Goal: Task Accomplishment & Management: Use online tool/utility

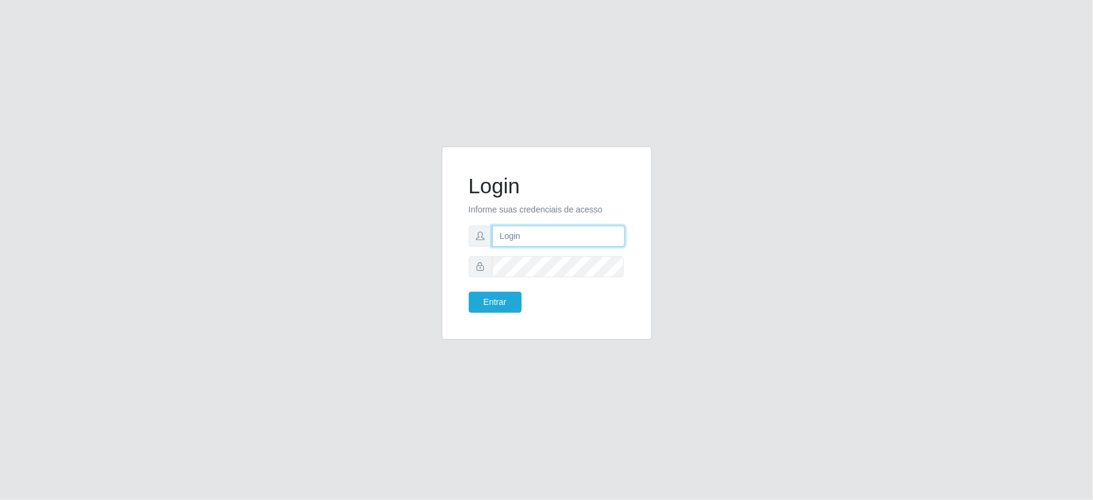
click at [538, 238] on input "text" at bounding box center [558, 236] width 133 height 21
type input "ediane@ideal"
click at [469, 292] on button "Entrar" at bounding box center [495, 302] width 53 height 21
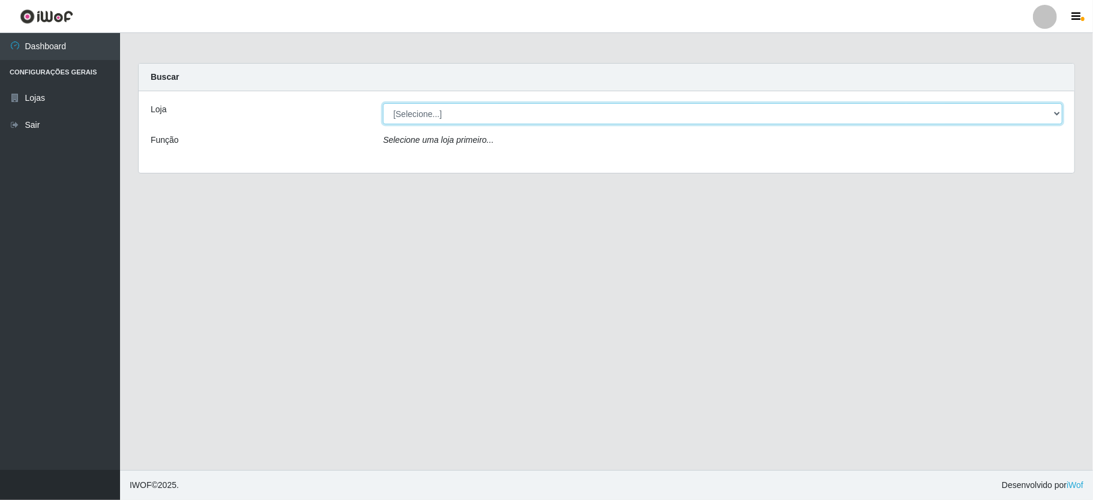
click at [443, 118] on select "[Selecione...] Ideal - Conceição" at bounding box center [723, 113] width 680 height 21
click at [438, 152] on div "Loja [Selecione...] Ideal - Conceição Função Selecione uma loja primeiro..." at bounding box center [607, 132] width 936 height 82
drag, startPoint x: 429, startPoint y: 113, endPoint x: 415, endPoint y: 119, distance: 14.3
click at [429, 113] on select "[Selecione...] Ideal - Conceição" at bounding box center [723, 113] width 680 height 21
select select "231"
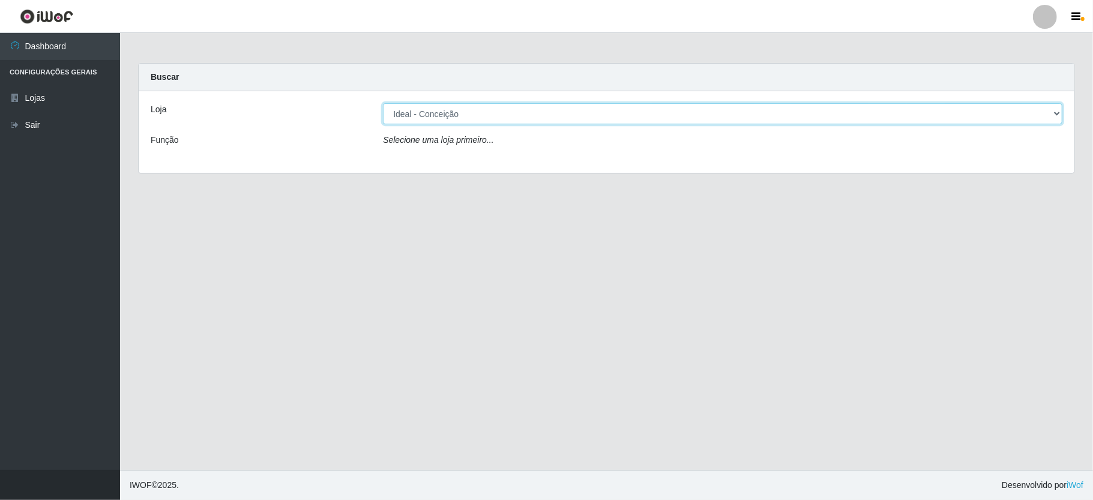
click at [383, 103] on select "[Selecione...] Ideal - Conceição" at bounding box center [723, 113] width 680 height 21
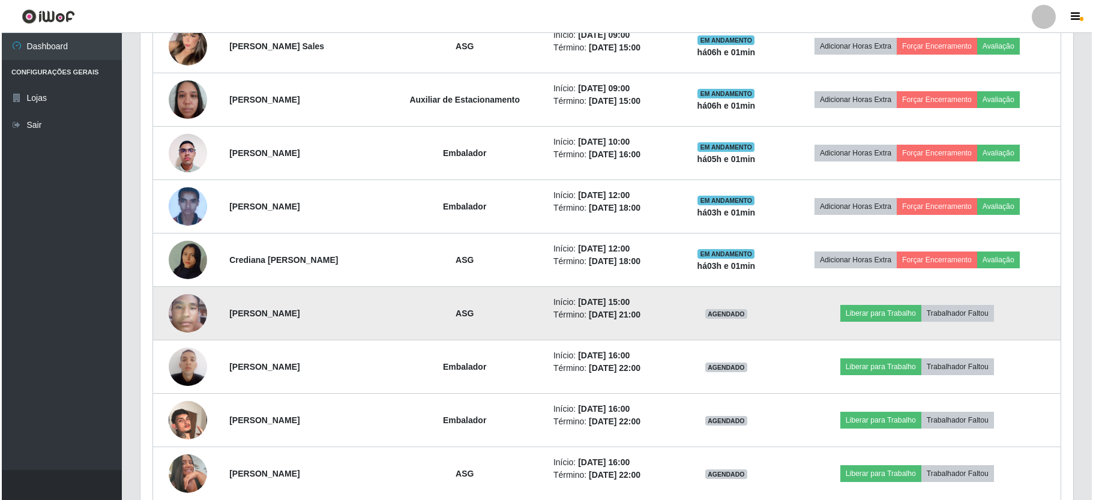
scroll to position [400, 0]
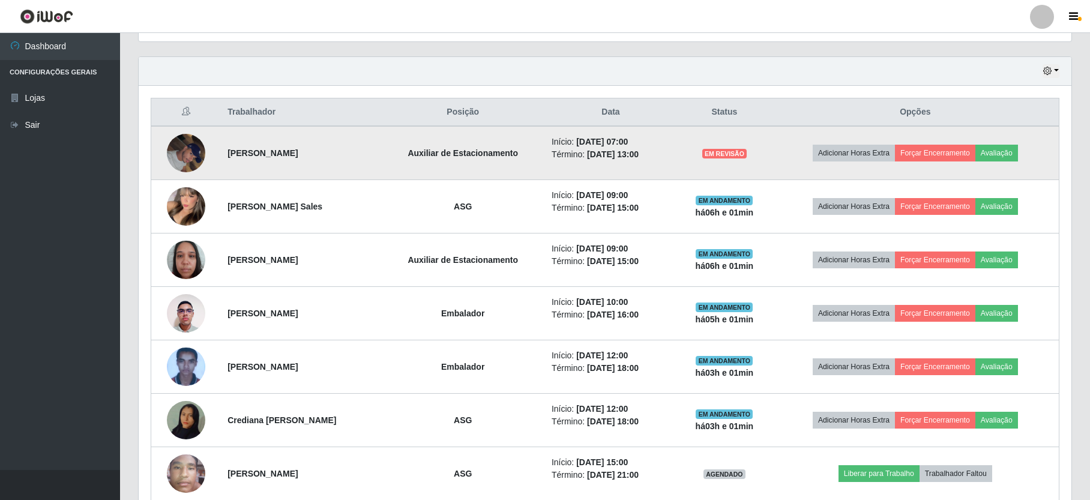
click at [186, 140] on img at bounding box center [186, 152] width 38 height 51
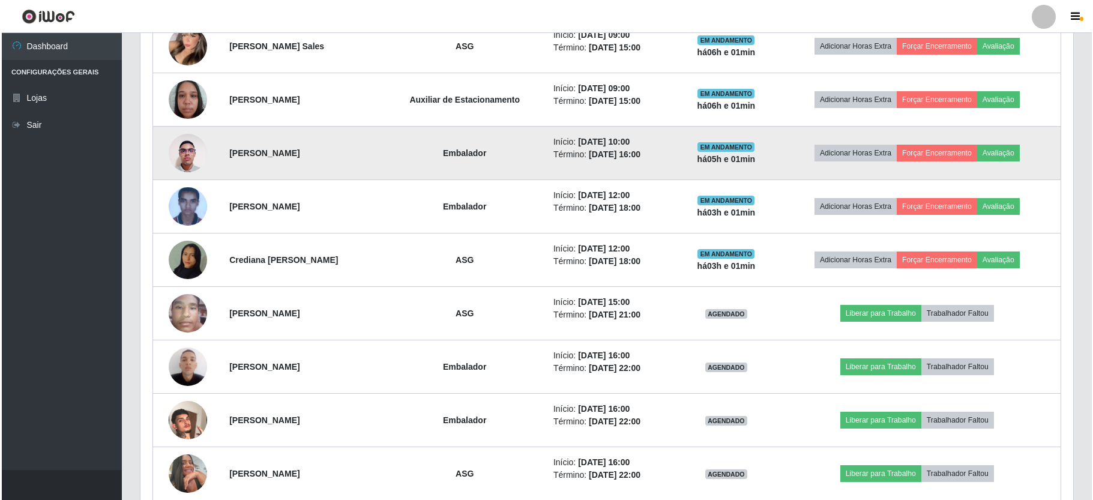
scroll to position [640, 0]
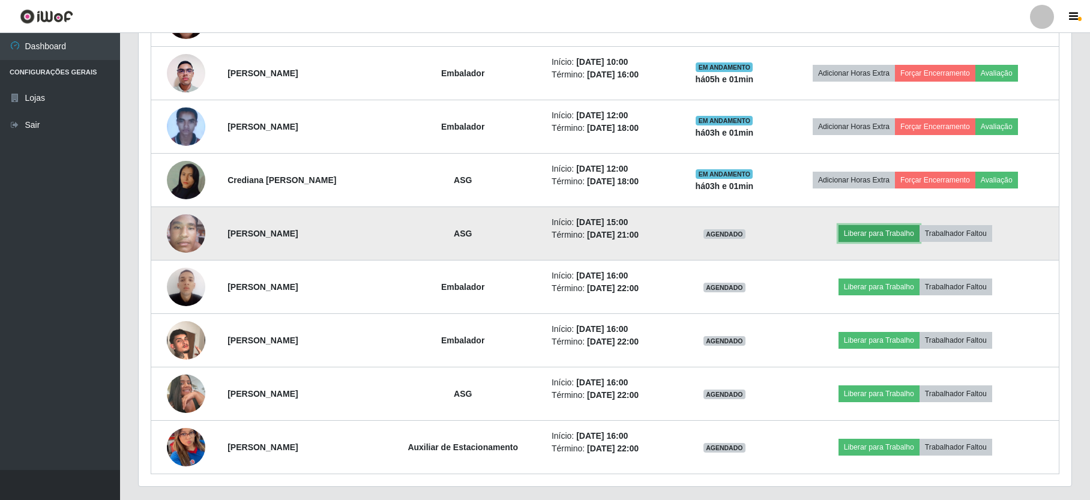
click at [905, 235] on button "Liberar para Trabalho" at bounding box center [879, 233] width 81 height 17
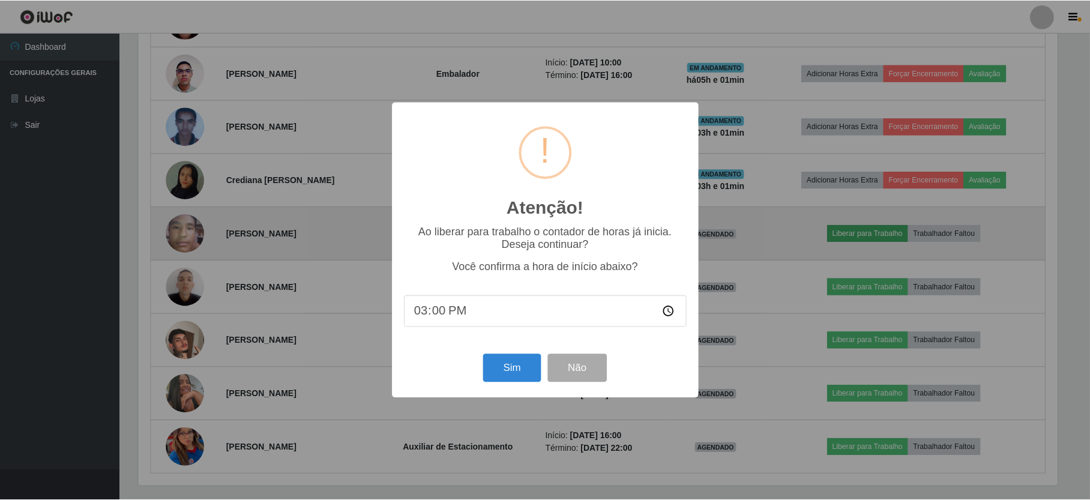
scroll to position [250, 922]
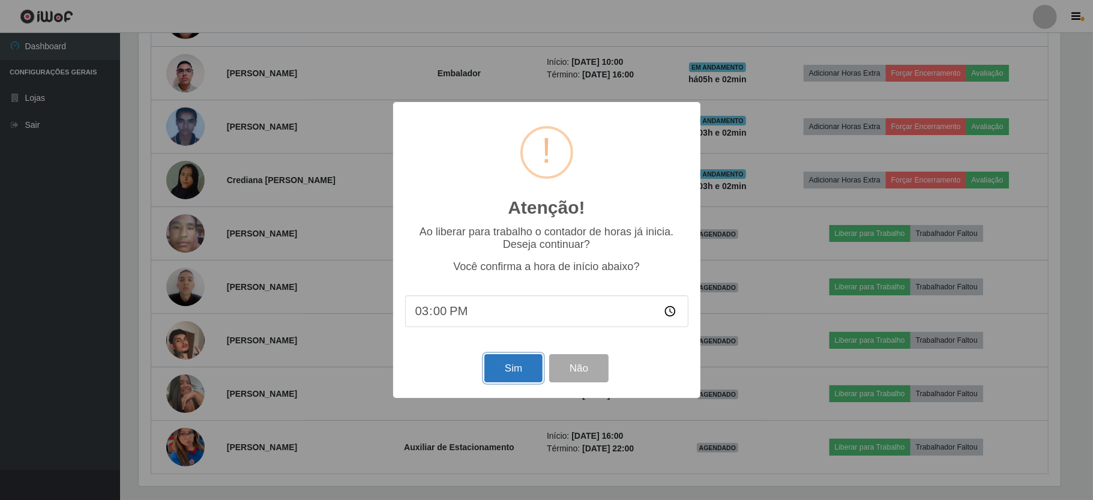
click at [499, 375] on button "Sim" at bounding box center [513, 368] width 58 height 28
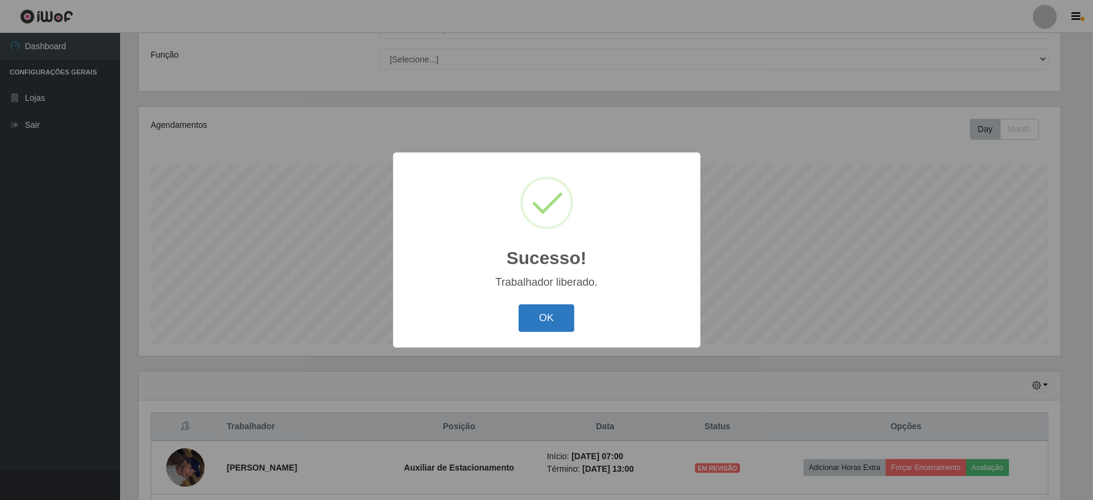
click at [540, 308] on button "OK" at bounding box center [547, 318] width 56 height 28
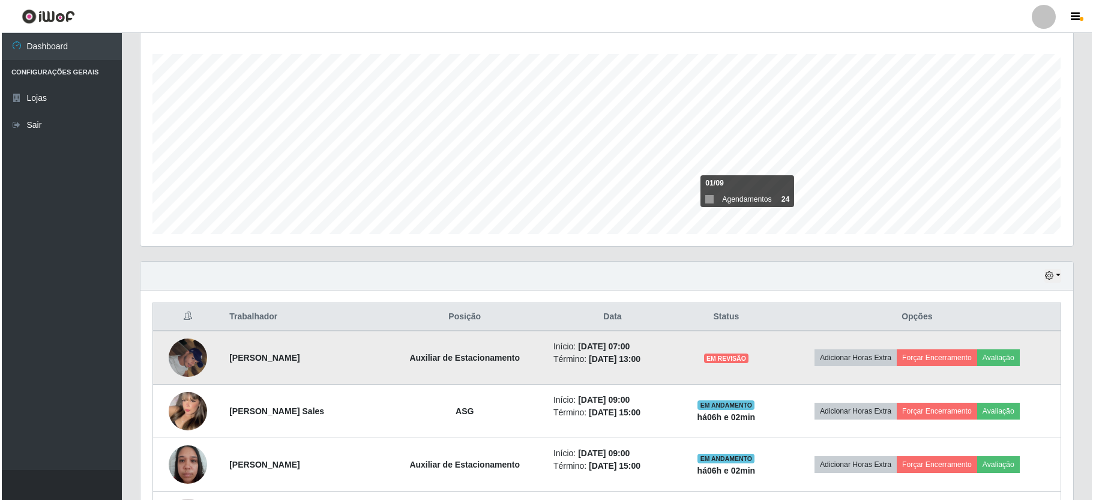
scroll to position [275, 0]
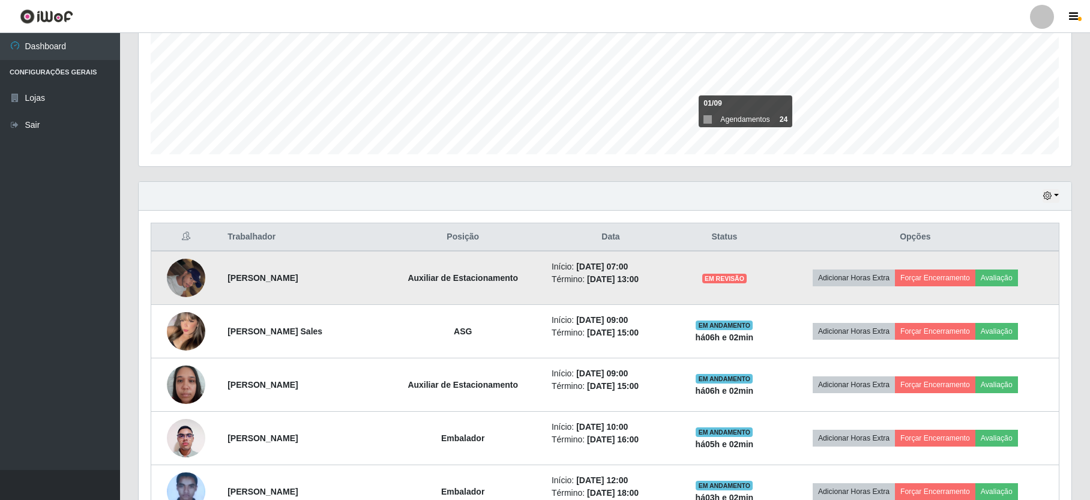
drag, startPoint x: 632, startPoint y: 282, endPoint x: 701, endPoint y: 295, distance: 71.0
click at [677, 295] on td "Início: [DATE] 07:00 Término: [DATE] 13:00" at bounding box center [611, 278] width 133 height 54
click at [670, 273] on li "Início: [DATE] 07:00" at bounding box center [611, 267] width 118 height 13
click at [161, 275] on td at bounding box center [186, 278] width 70 height 54
click at [190, 292] on img at bounding box center [186, 277] width 38 height 51
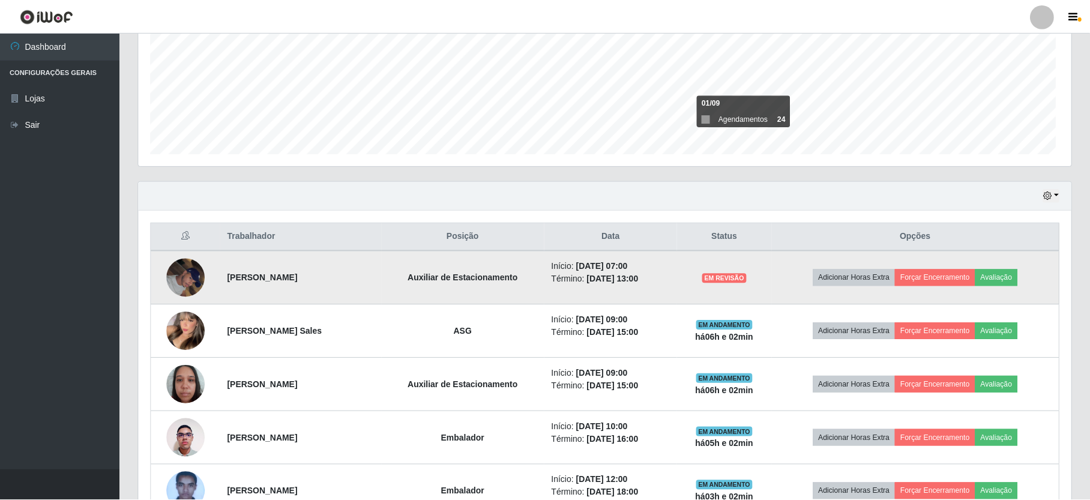
scroll to position [250, 922]
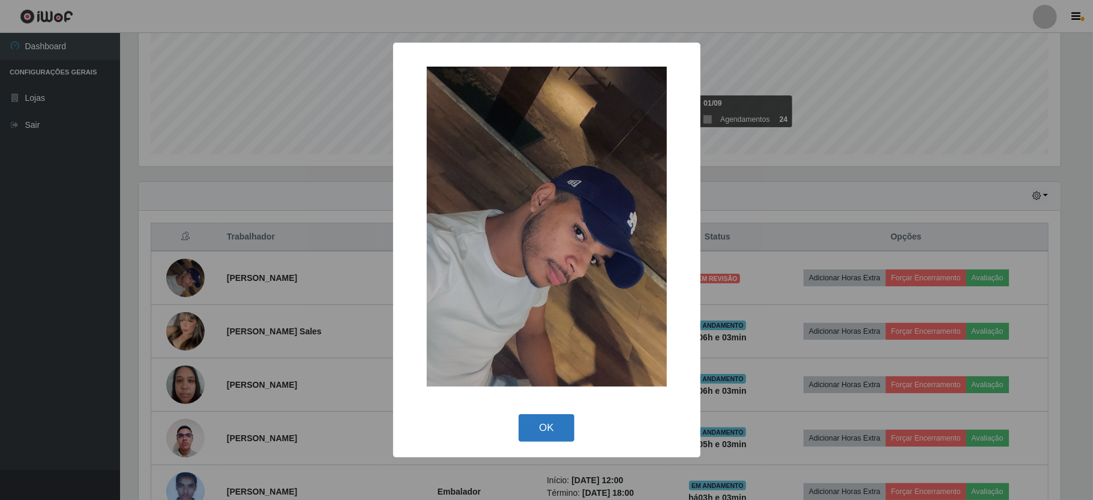
click at [557, 427] on button "OK" at bounding box center [547, 428] width 56 height 28
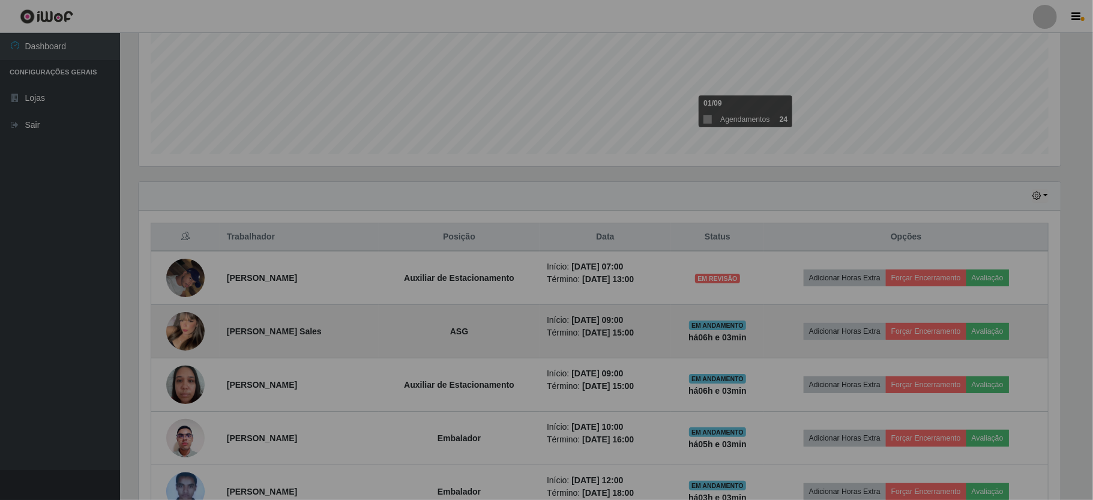
scroll to position [250, 932]
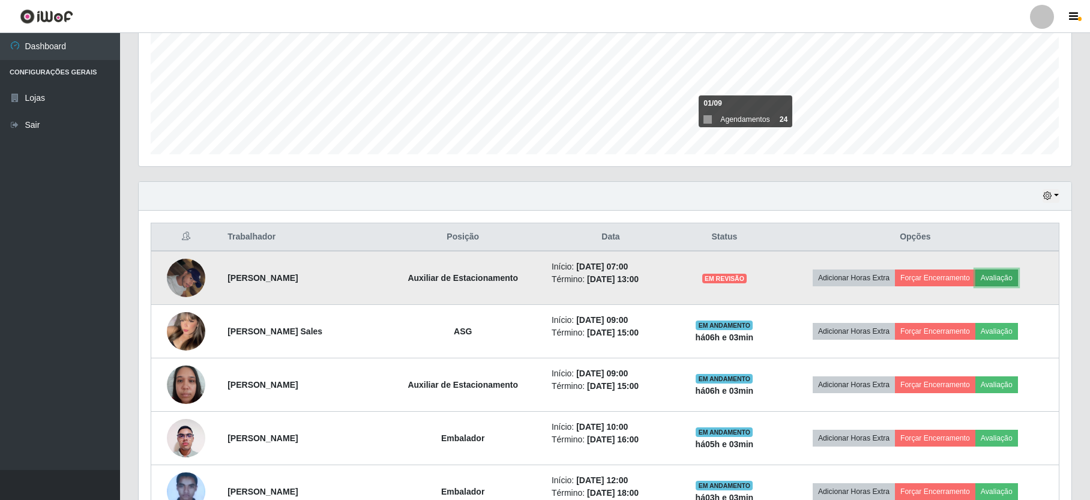
click at [1006, 274] on button "Avaliação" at bounding box center [997, 278] width 43 height 17
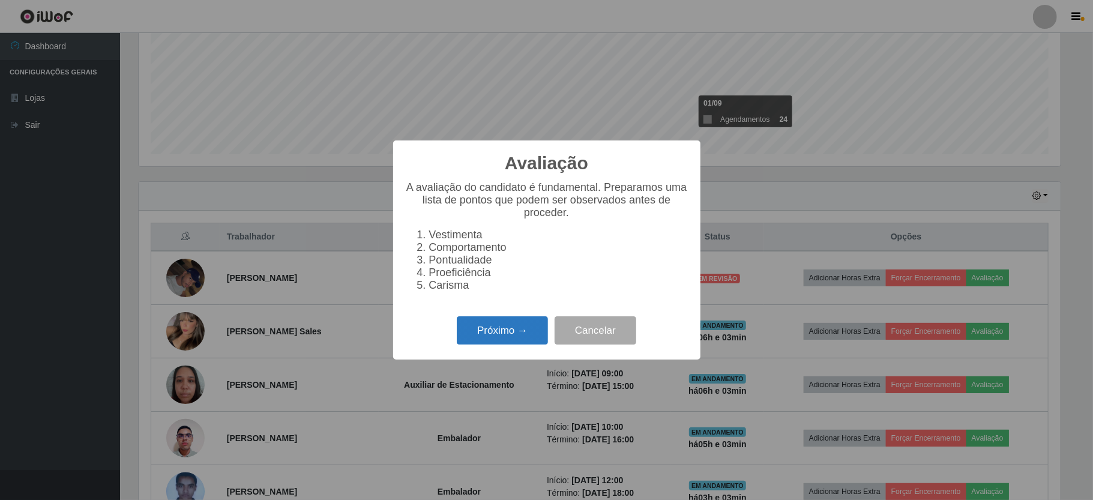
click at [512, 337] on button "Próximo →" at bounding box center [502, 330] width 91 height 28
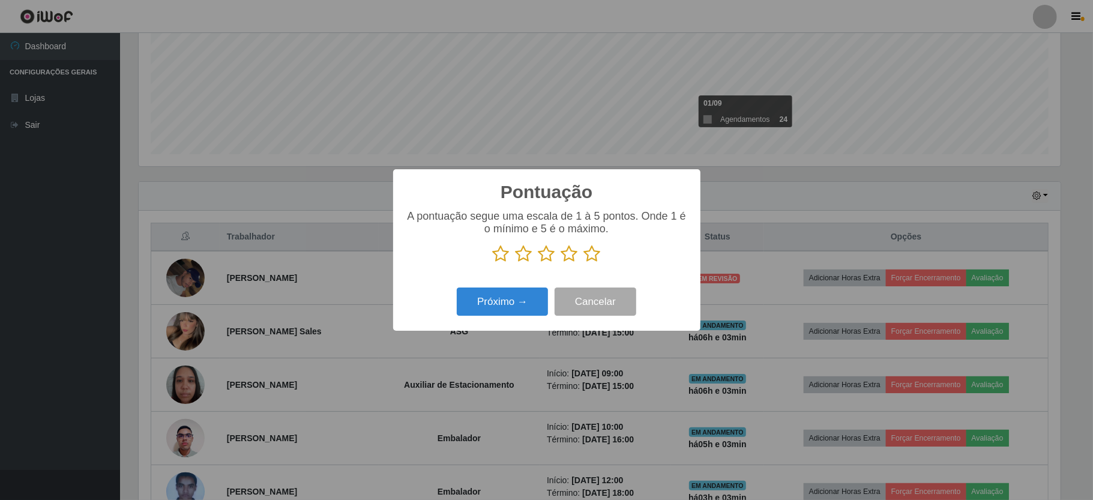
click at [594, 260] on icon at bounding box center [592, 254] width 17 height 18
click at [584, 263] on input "radio" at bounding box center [584, 263] width 0 height 0
click at [501, 308] on button "Próximo →" at bounding box center [502, 302] width 91 height 28
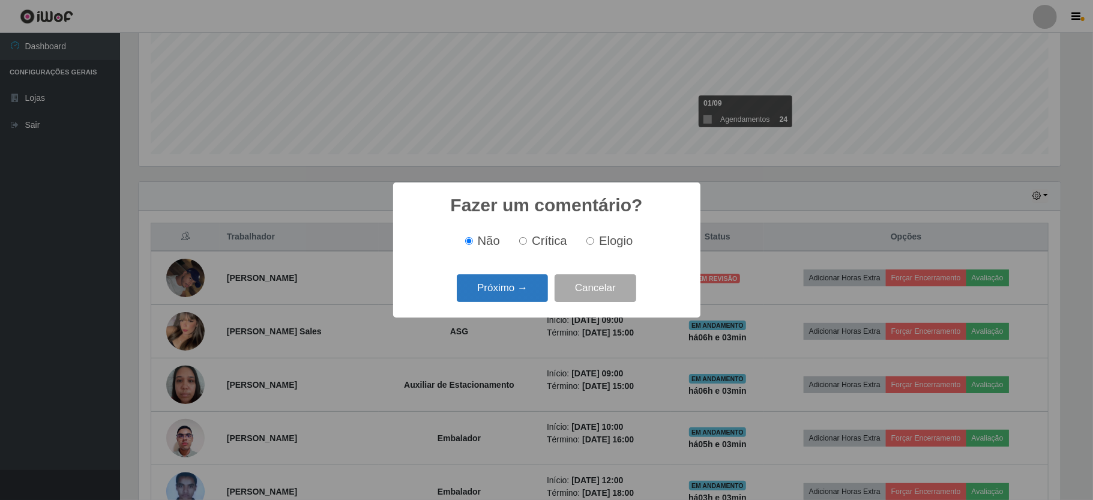
click at [522, 287] on button "Próximo →" at bounding box center [502, 288] width 91 height 28
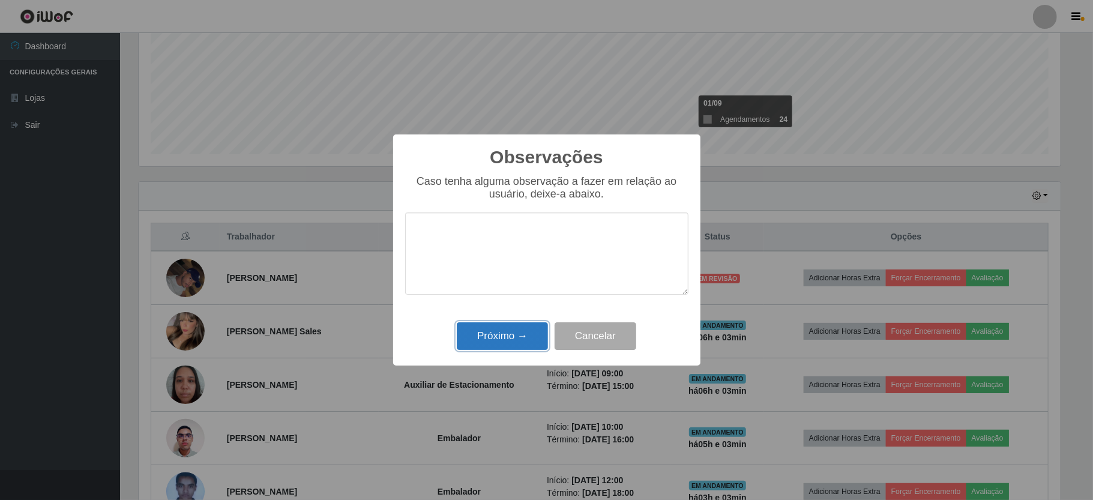
click at [513, 336] on button "Próximo →" at bounding box center [502, 336] width 91 height 28
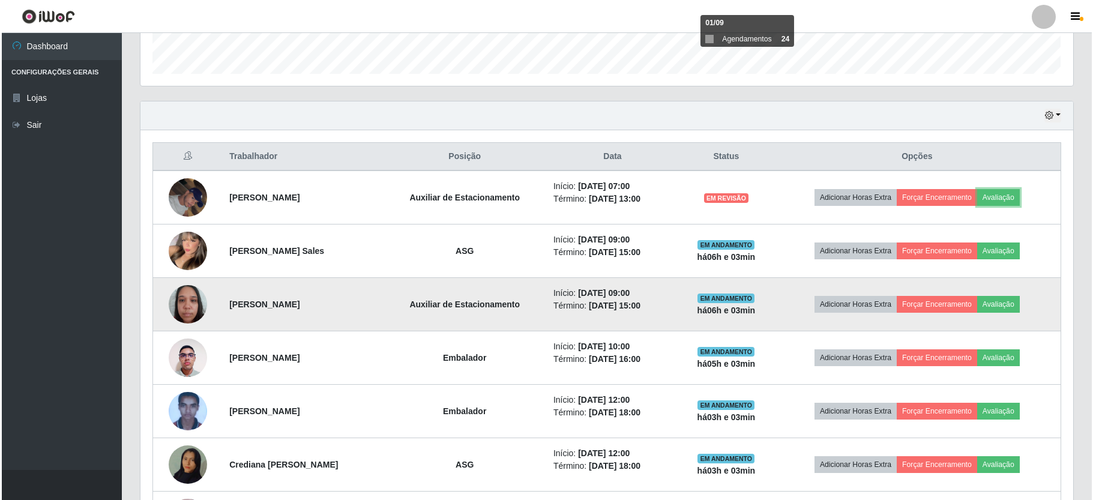
scroll to position [275, 0]
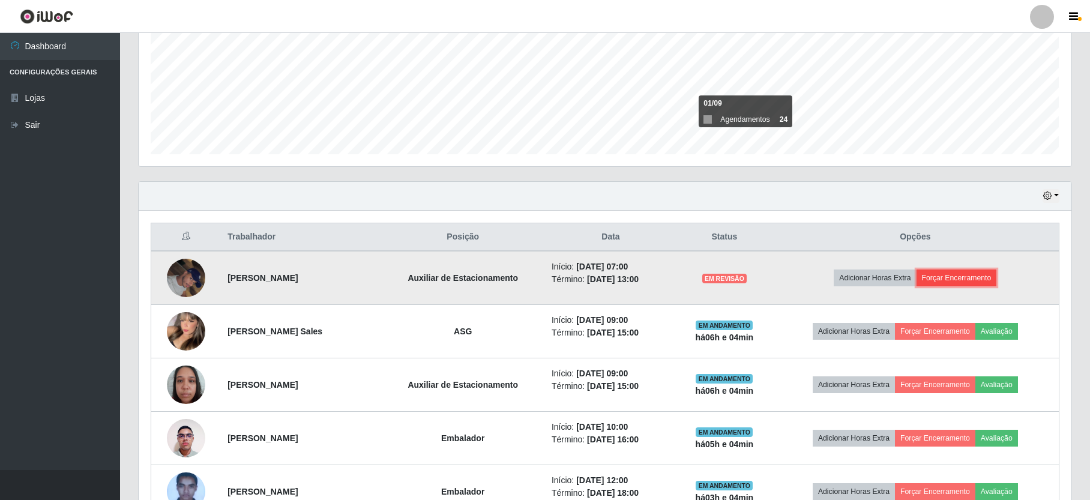
click at [982, 277] on button "Forçar Encerramento" at bounding box center [957, 278] width 80 height 17
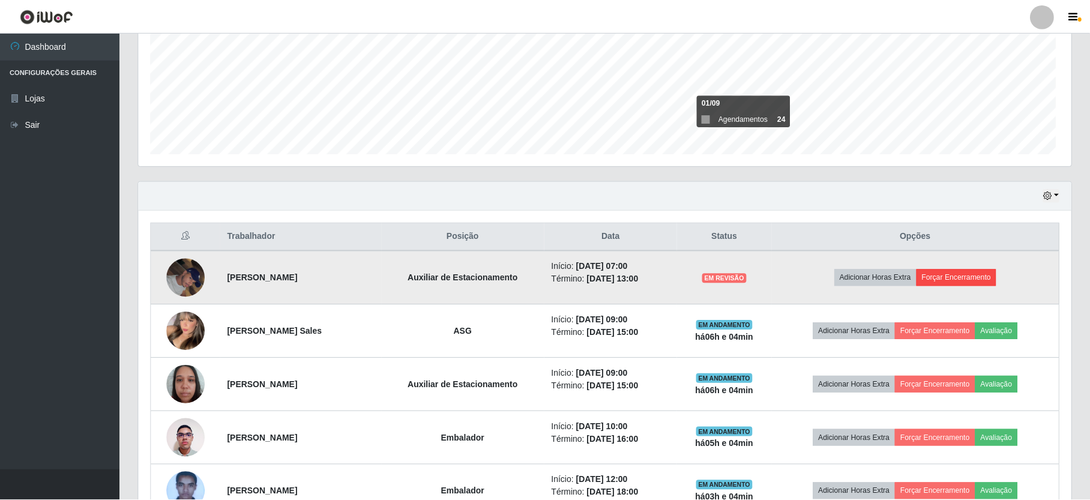
scroll to position [250, 922]
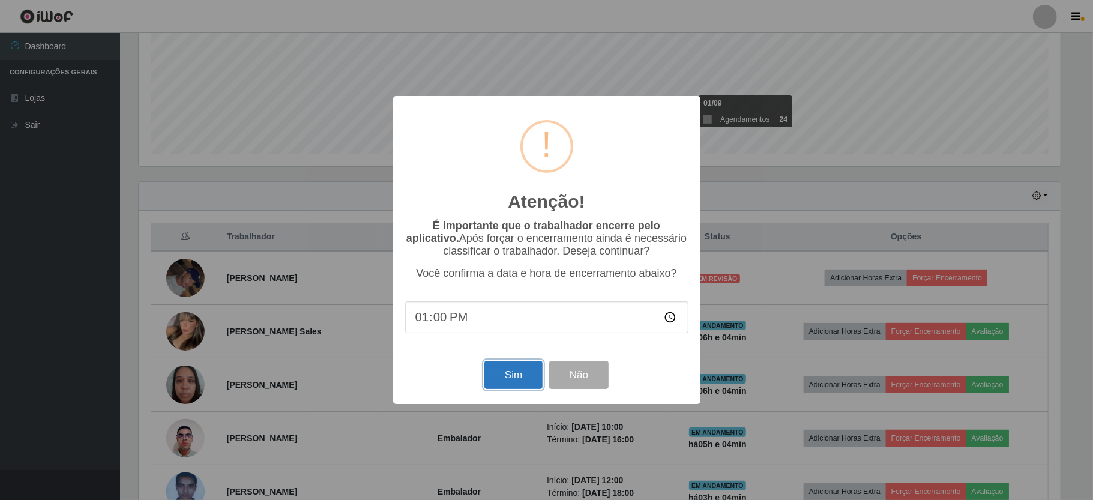
click at [519, 376] on button "Sim" at bounding box center [513, 375] width 58 height 28
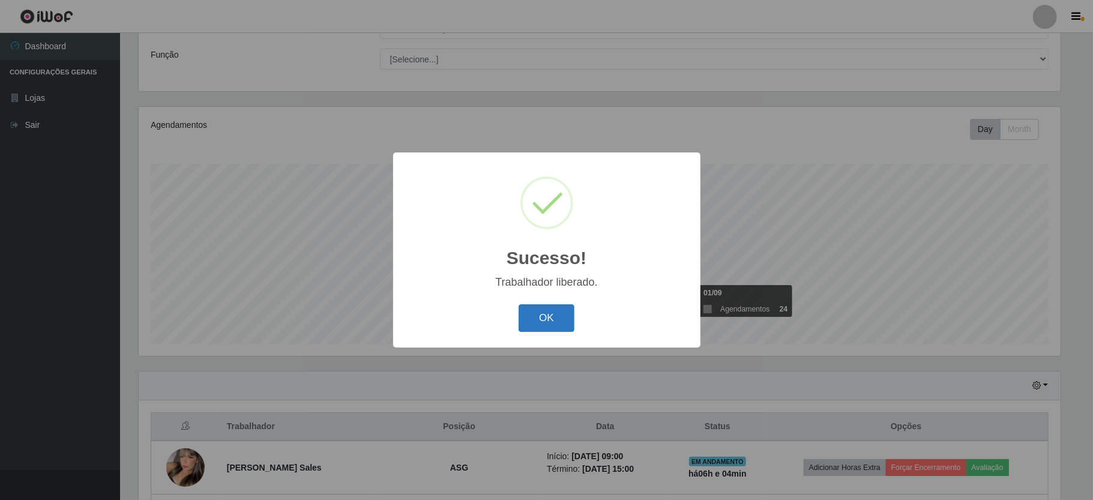
click at [549, 319] on button "OK" at bounding box center [547, 318] width 56 height 28
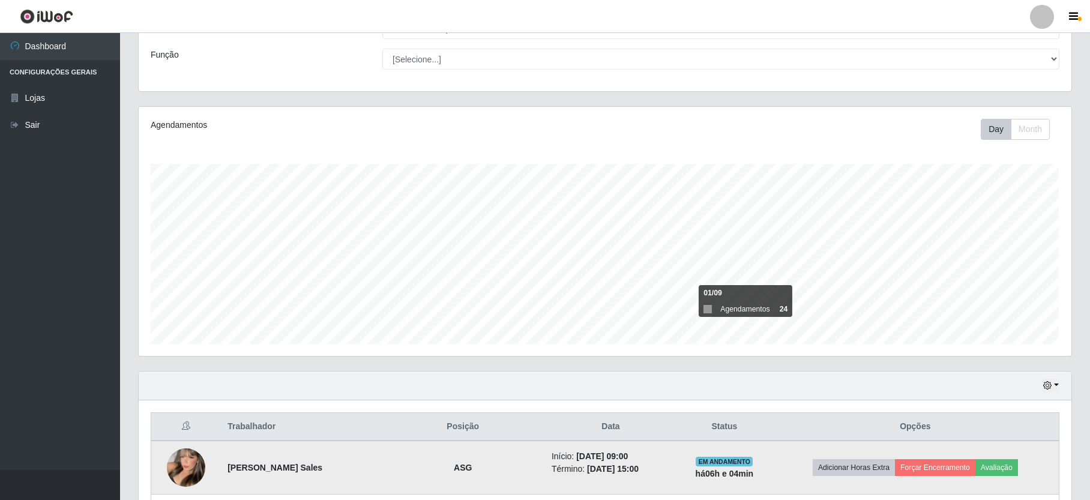
scroll to position [325, 0]
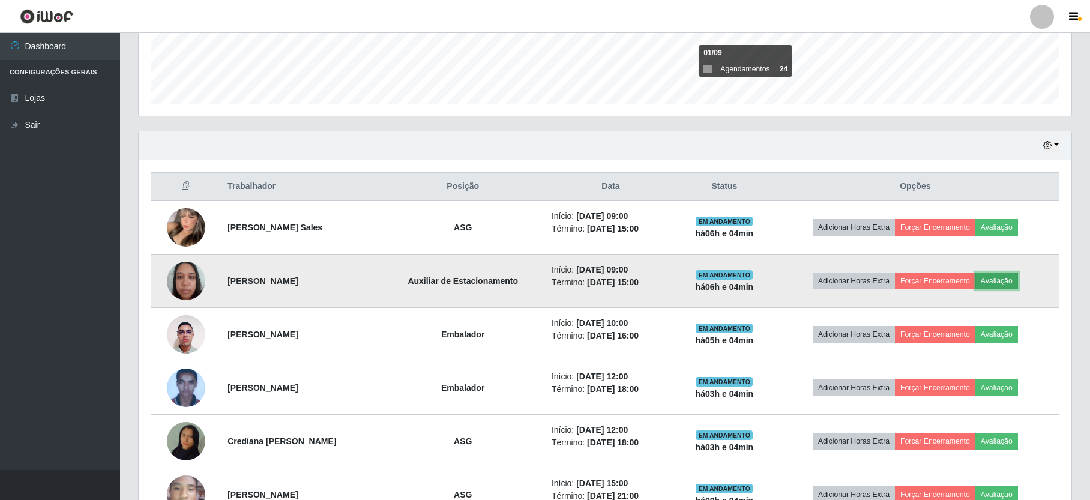
click at [1009, 276] on button "Avaliação" at bounding box center [997, 281] width 43 height 17
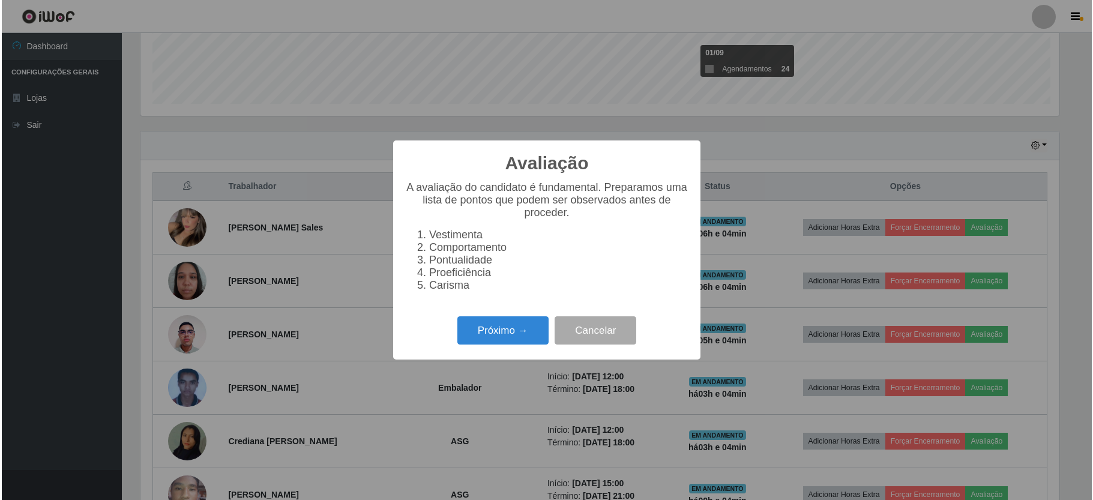
scroll to position [250, 922]
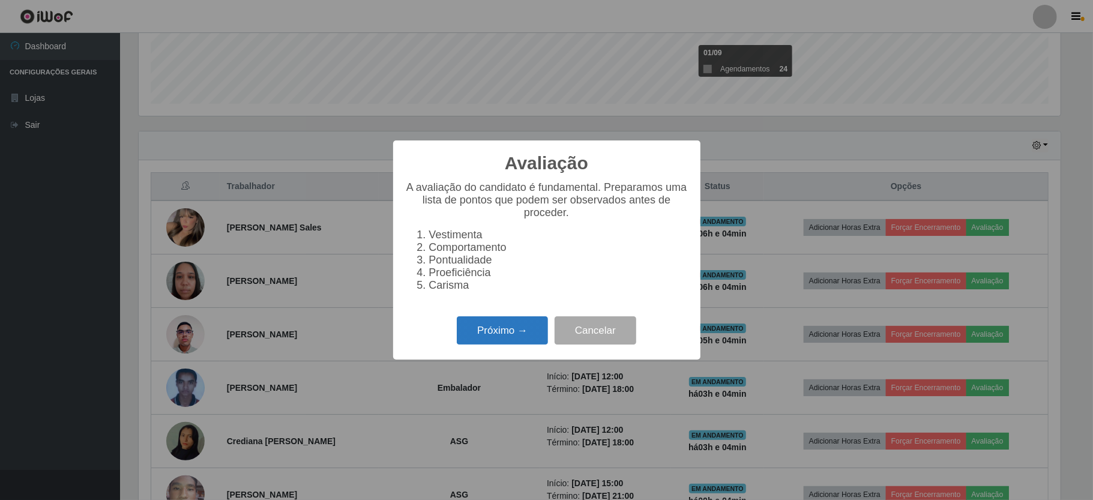
click at [524, 334] on button "Próximo →" at bounding box center [502, 330] width 91 height 28
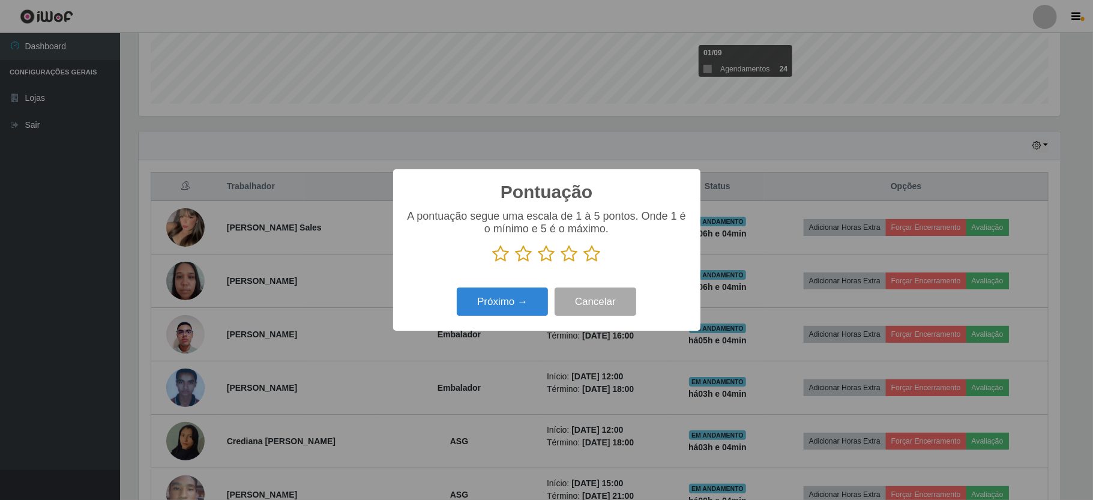
drag, startPoint x: 597, startPoint y: 255, endPoint x: 551, endPoint y: 279, distance: 51.8
click at [594, 253] on icon at bounding box center [592, 254] width 17 height 18
click at [584, 263] on input "radio" at bounding box center [584, 263] width 0 height 0
click at [518, 300] on button "Próximo →" at bounding box center [502, 302] width 91 height 28
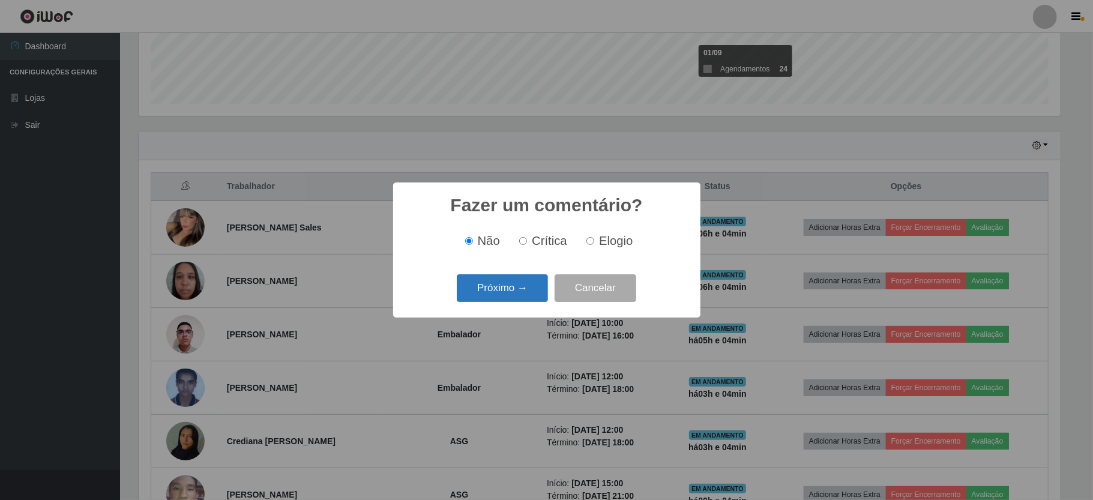
click at [519, 294] on button "Próximo →" at bounding box center [502, 288] width 91 height 28
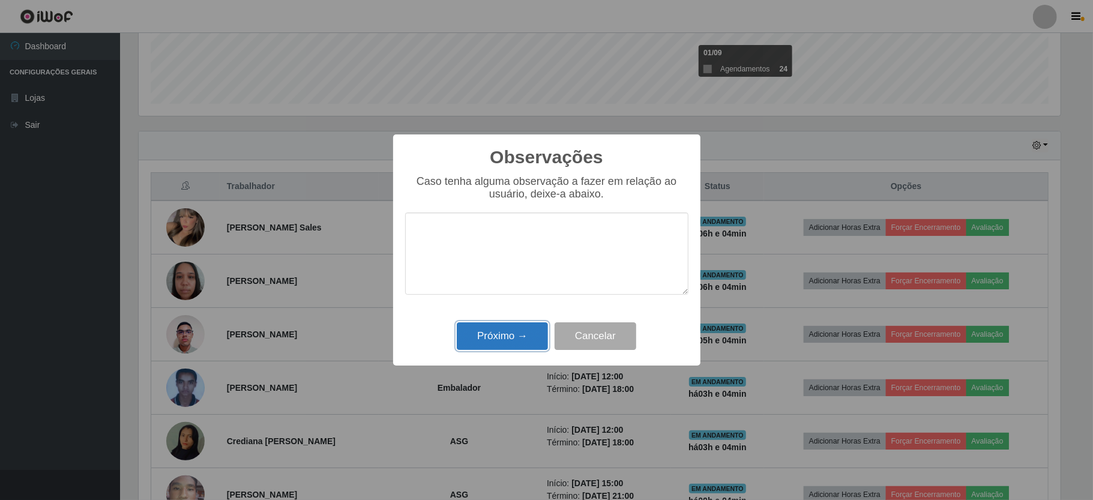
click at [502, 342] on button "Próximo →" at bounding box center [502, 336] width 91 height 28
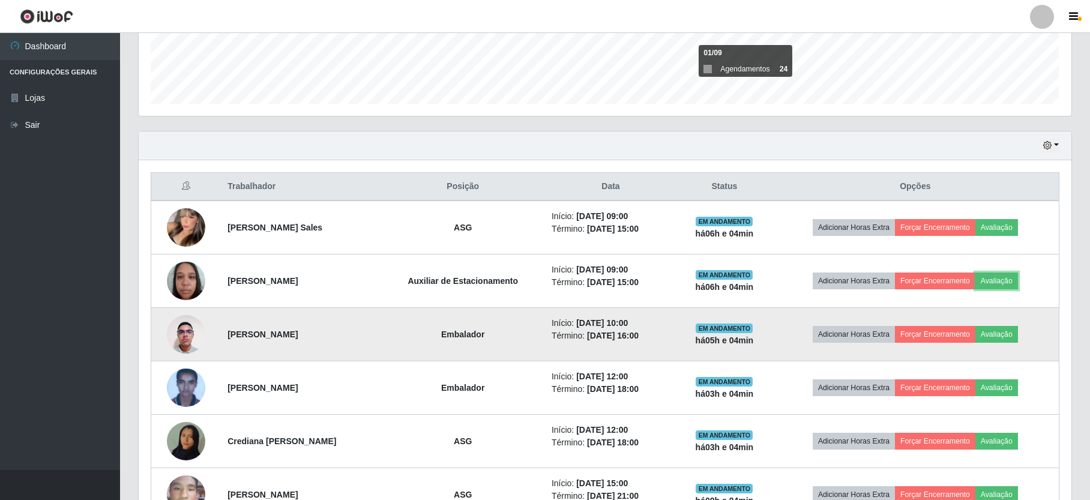
scroll to position [250, 932]
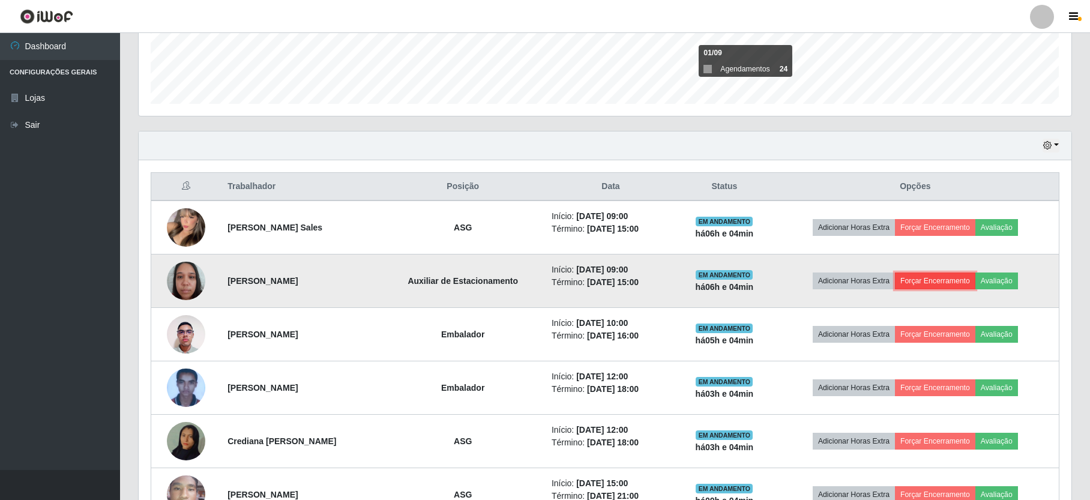
click at [947, 281] on button "Forçar Encerramento" at bounding box center [935, 281] width 80 height 17
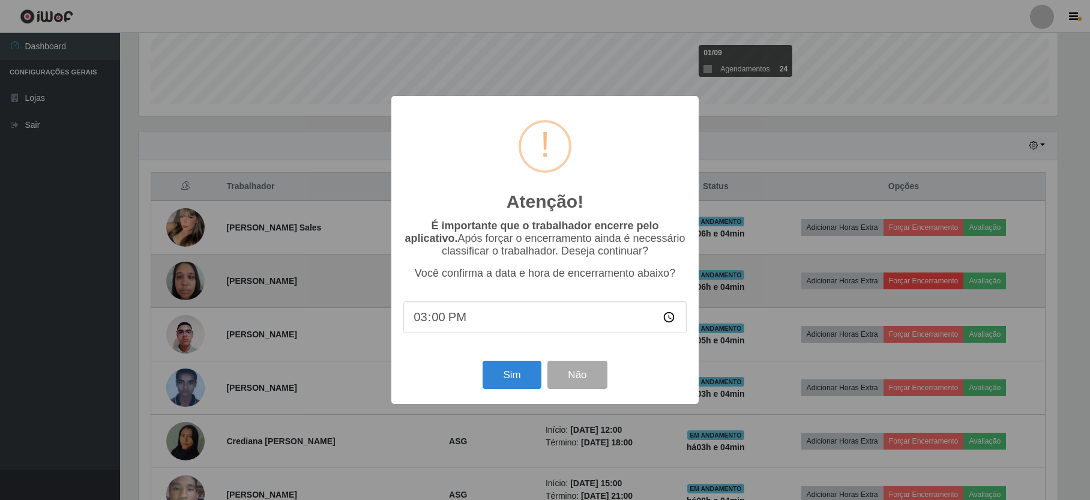
scroll to position [250, 922]
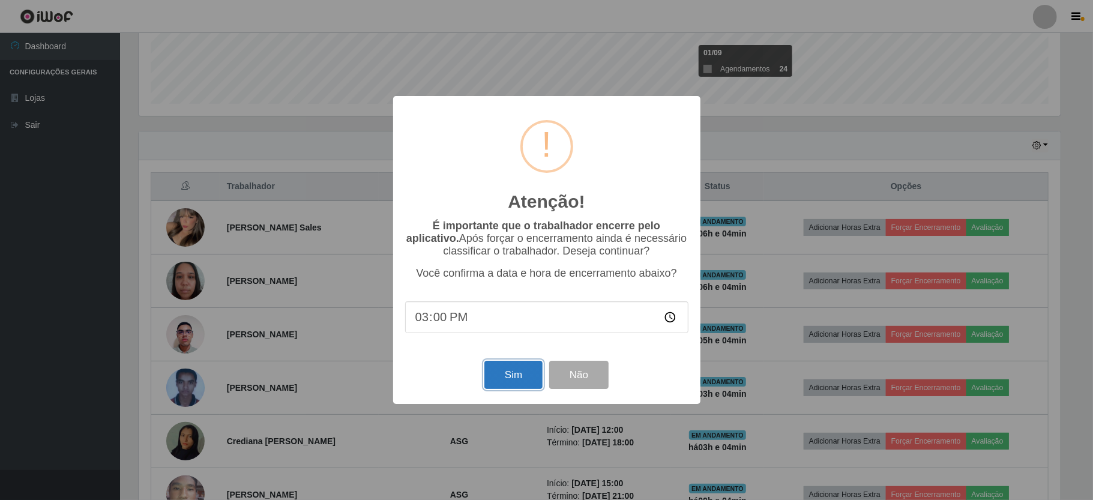
click at [507, 369] on button "Sim" at bounding box center [513, 375] width 58 height 28
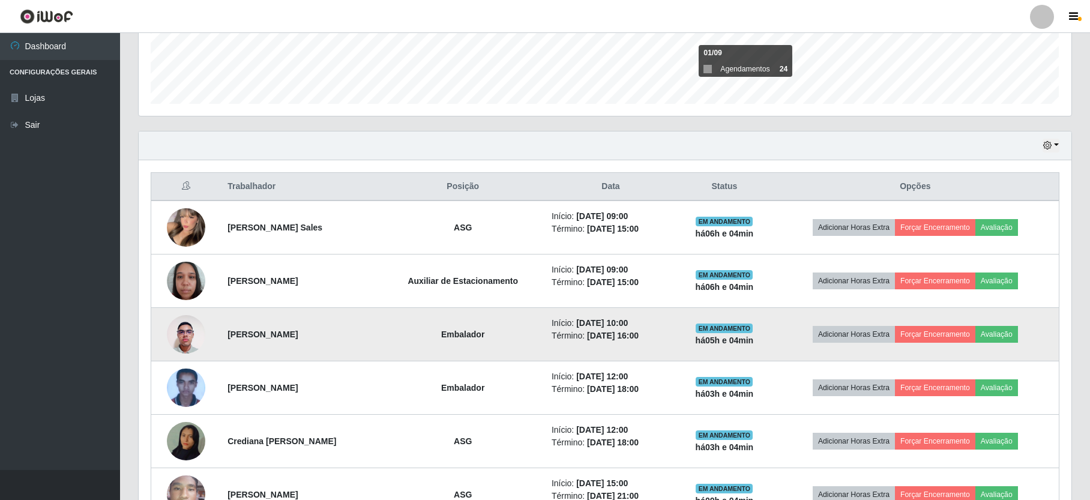
scroll to position [0, 0]
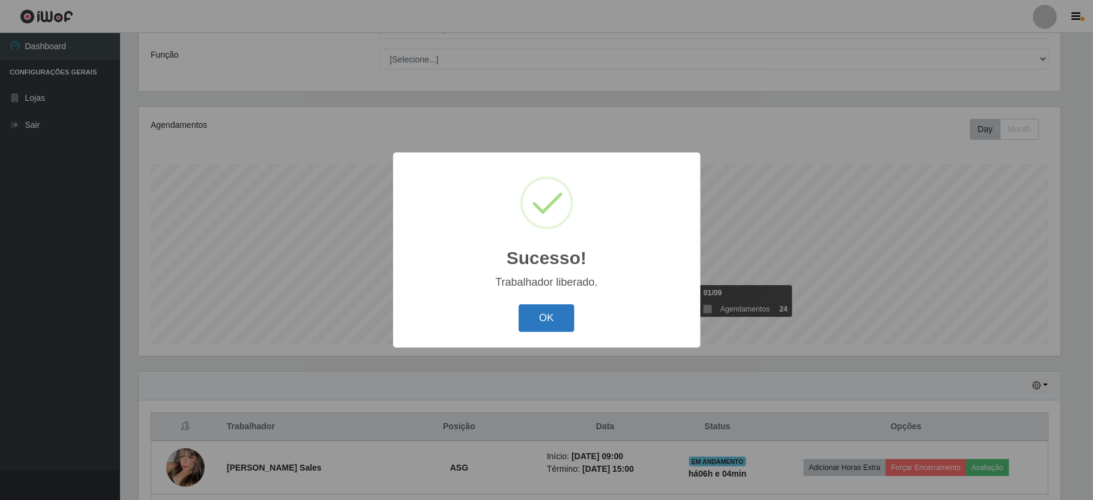
click at [537, 321] on button "OK" at bounding box center [547, 318] width 56 height 28
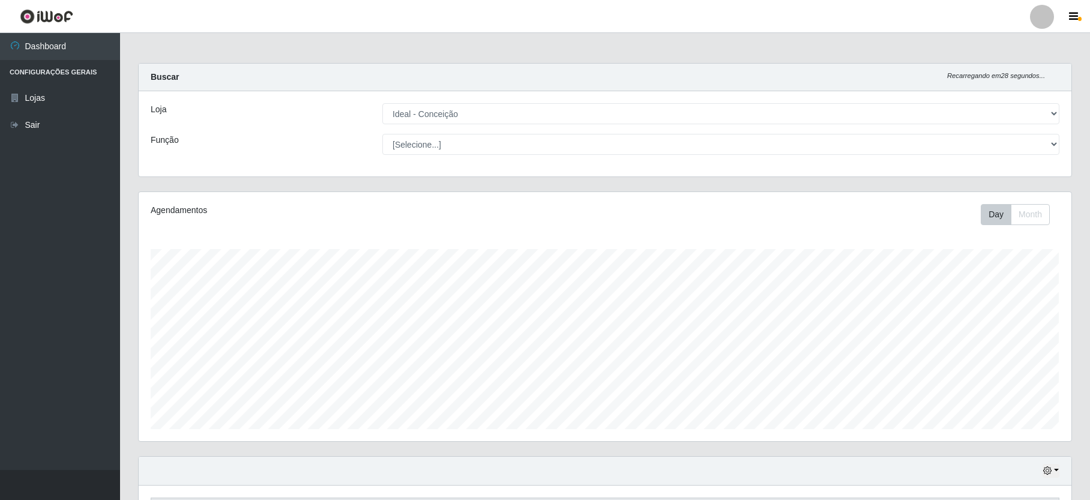
scroll to position [320, 0]
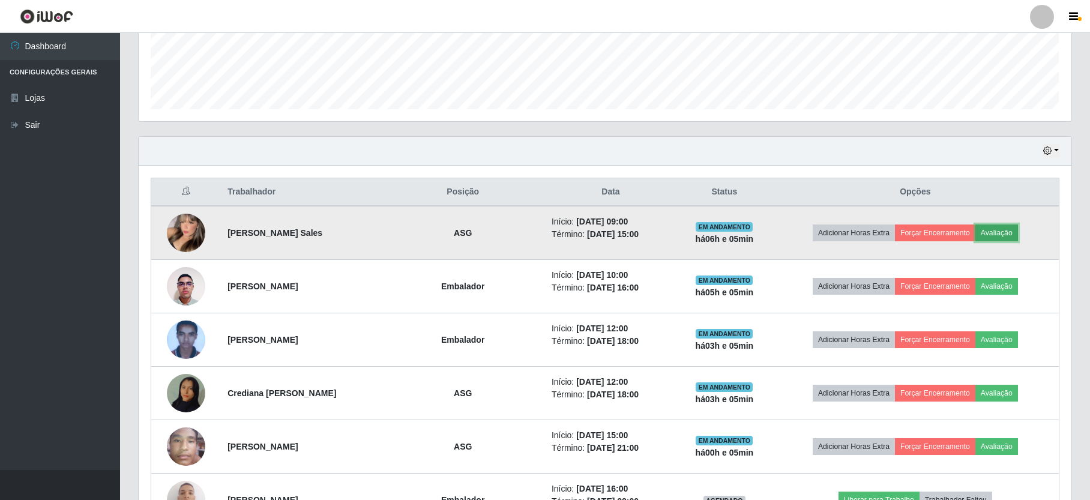
drag, startPoint x: 1021, startPoint y: 231, endPoint x: 1015, endPoint y: 233, distance: 6.3
click at [1015, 233] on button "Avaliação" at bounding box center [997, 233] width 43 height 17
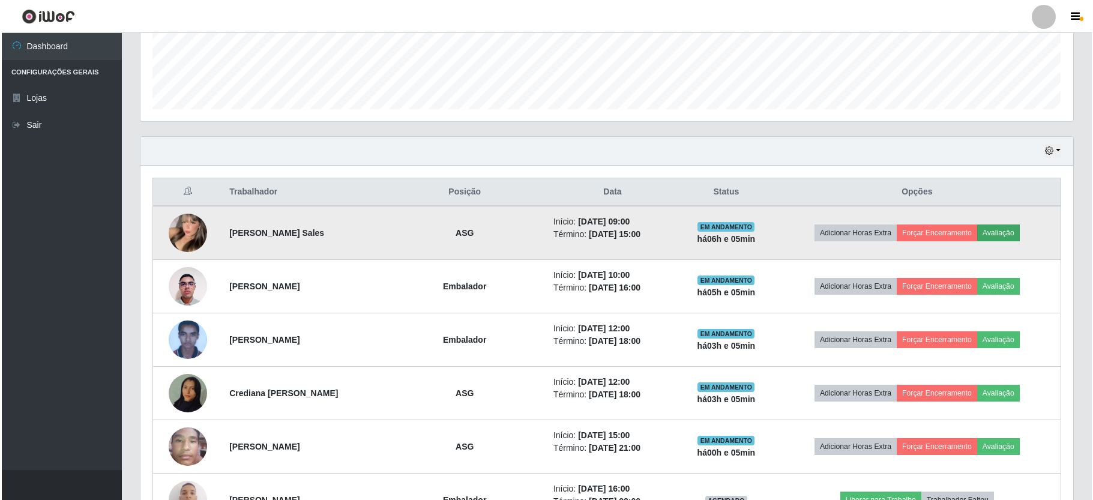
scroll to position [250, 922]
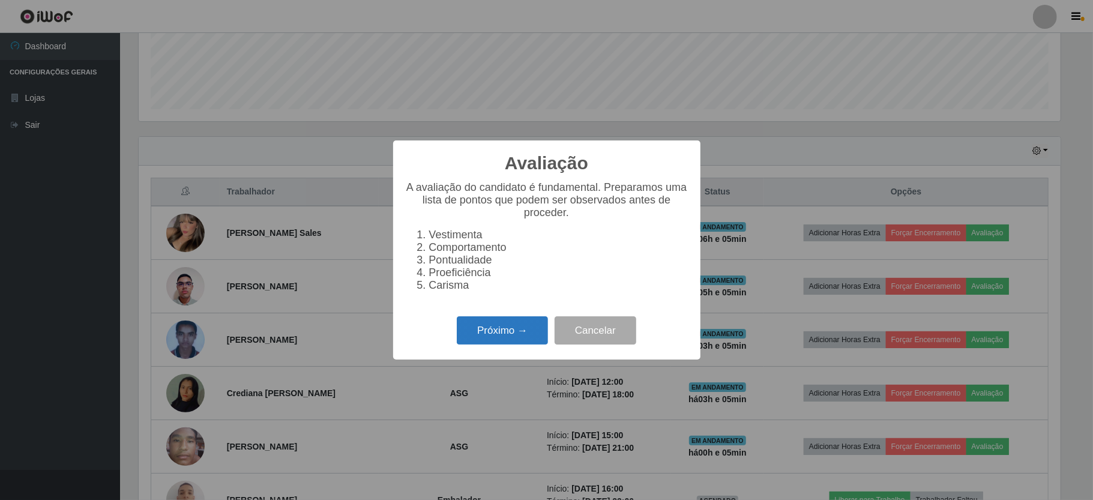
click at [534, 336] on button "Próximo →" at bounding box center [502, 330] width 91 height 28
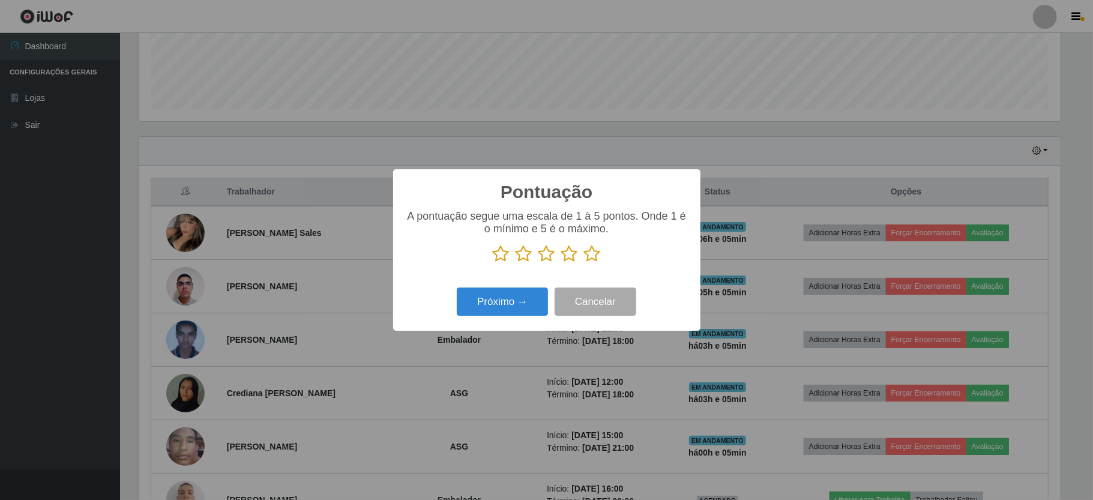
click at [589, 247] on icon at bounding box center [592, 254] width 17 height 18
click at [584, 263] on input "radio" at bounding box center [584, 263] width 0 height 0
click at [507, 295] on button "Próximo →" at bounding box center [502, 302] width 91 height 28
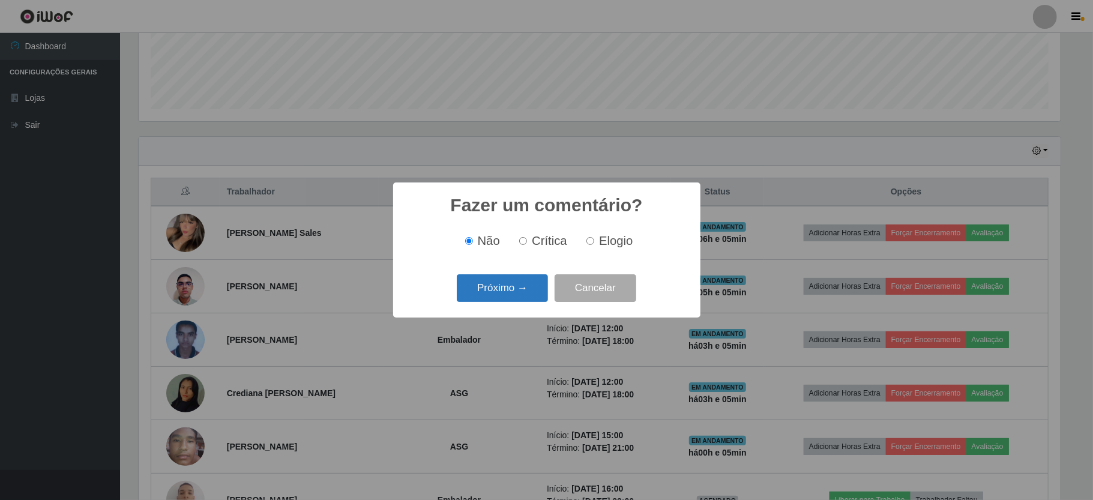
click at [504, 294] on button "Próximo →" at bounding box center [502, 288] width 91 height 28
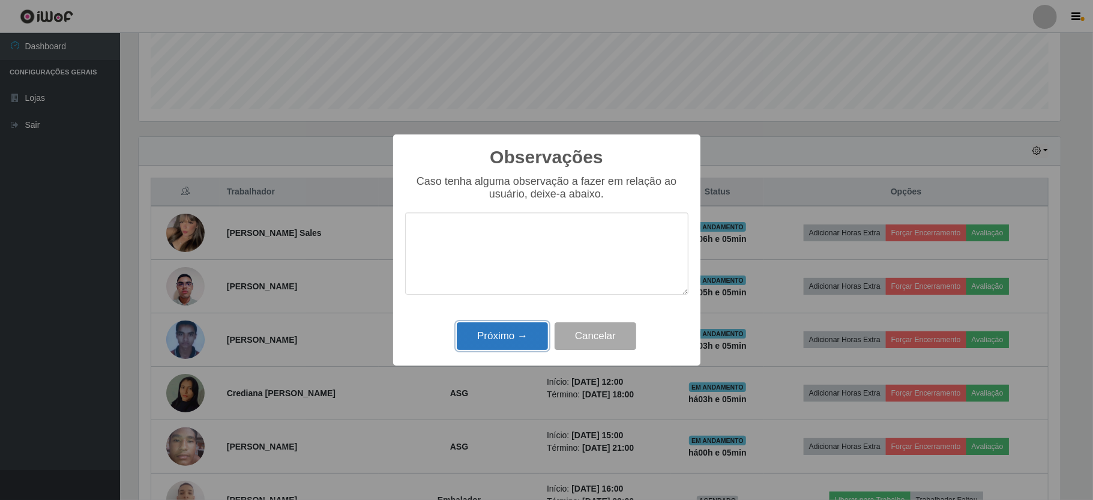
click at [501, 342] on button "Próximo →" at bounding box center [502, 336] width 91 height 28
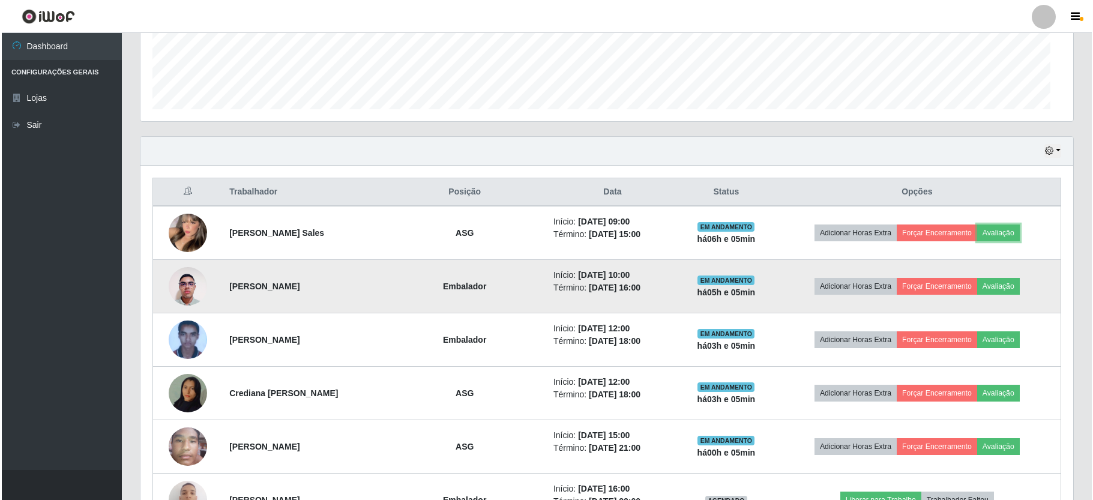
scroll to position [250, 932]
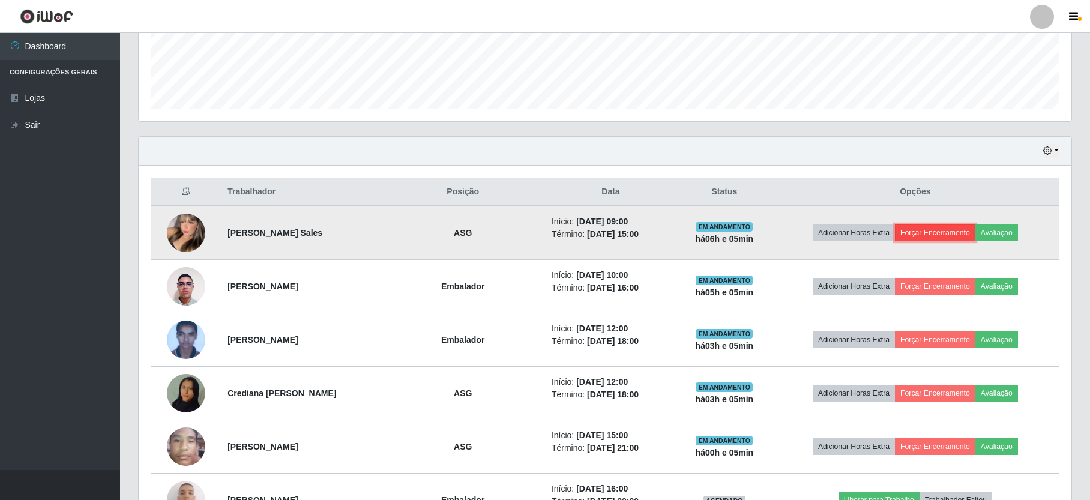
click at [935, 236] on button "Forçar Encerramento" at bounding box center [935, 233] width 80 height 17
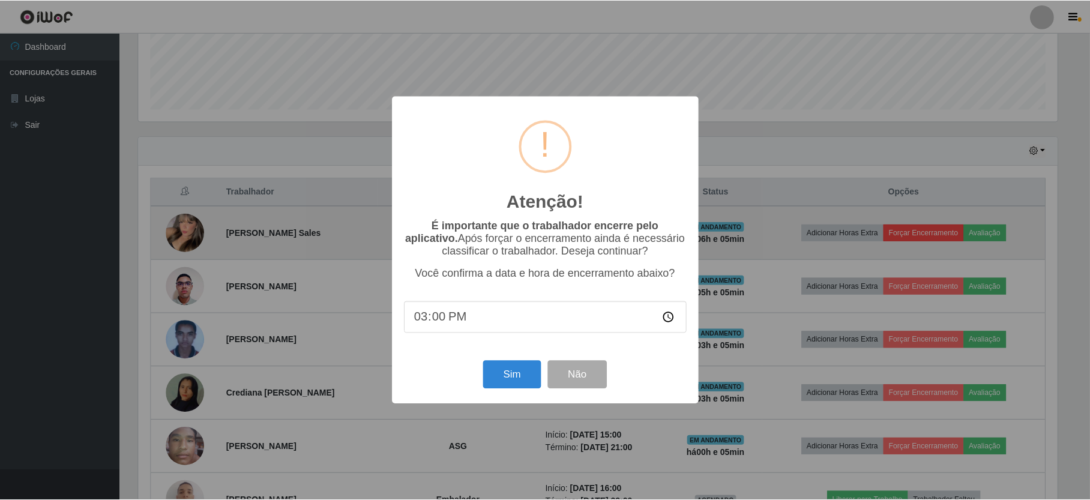
scroll to position [250, 922]
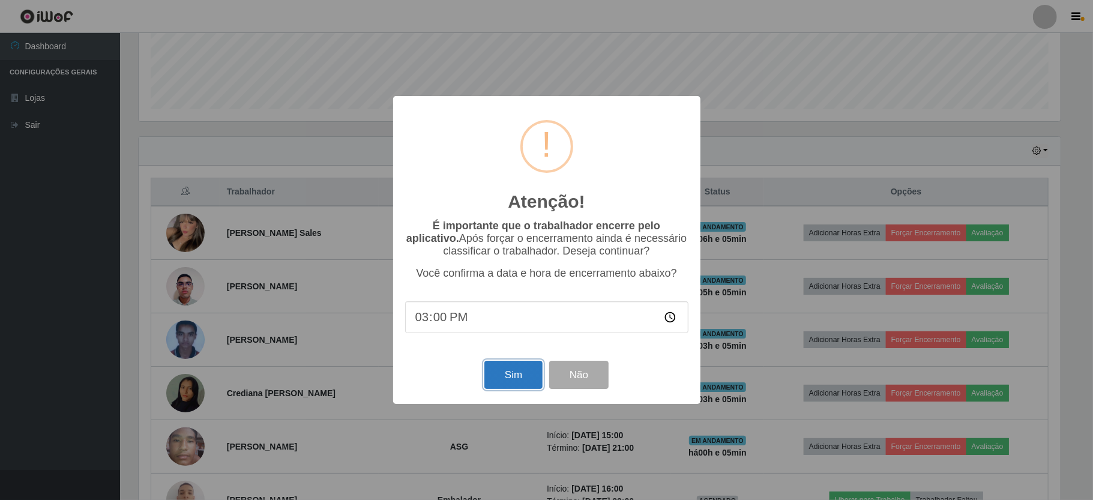
click at [527, 385] on button "Sim" at bounding box center [513, 375] width 58 height 28
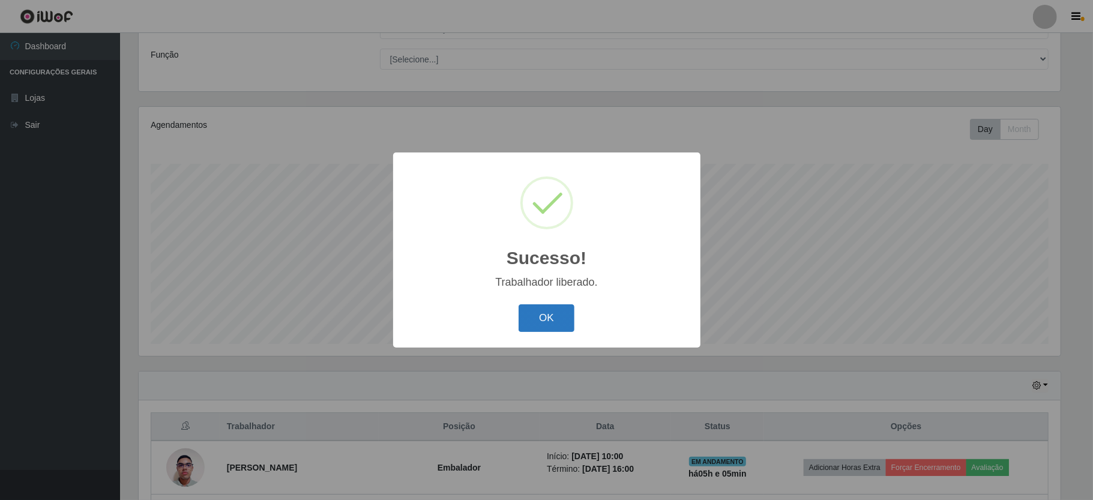
click at [543, 312] on button "OK" at bounding box center [547, 318] width 56 height 28
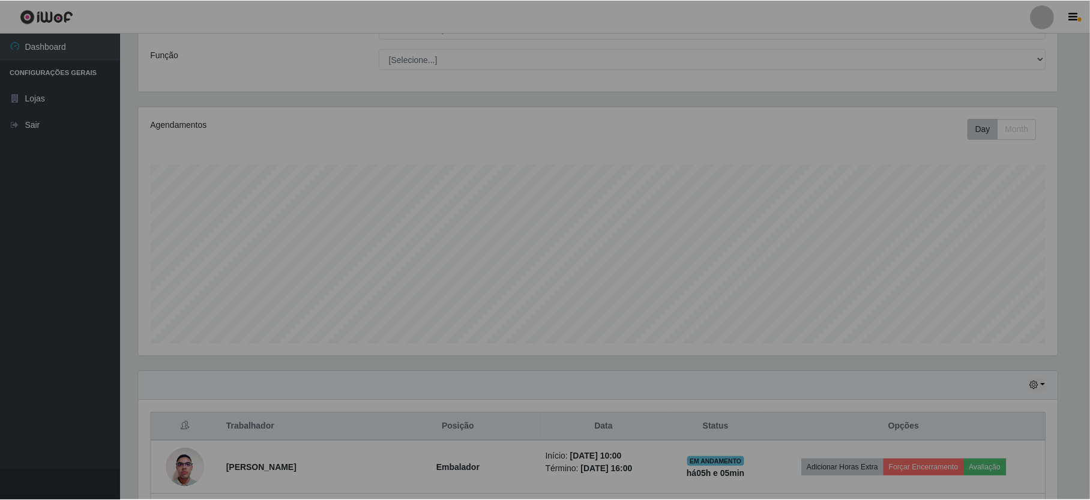
scroll to position [250, 932]
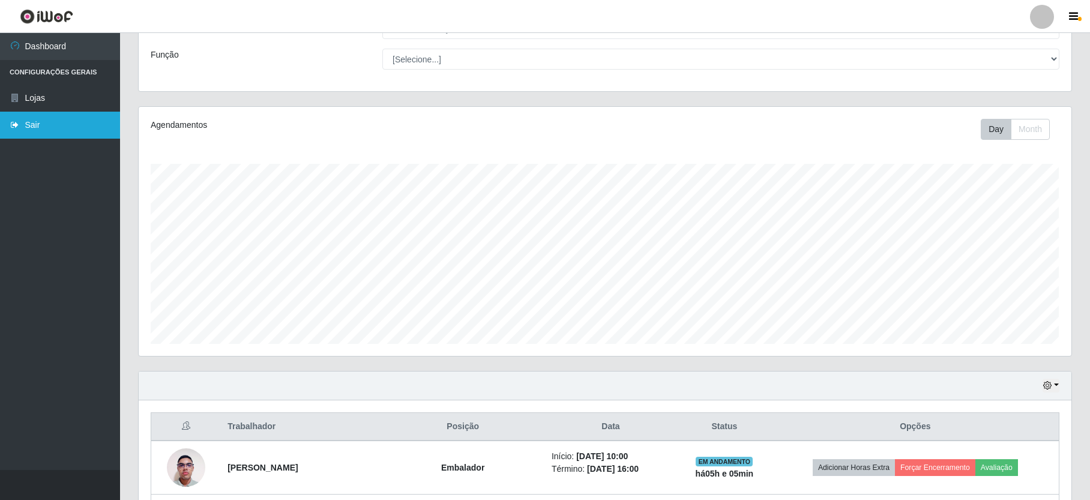
click at [18, 134] on link "Sair" at bounding box center [60, 125] width 120 height 27
